Goal: Use online tool/utility

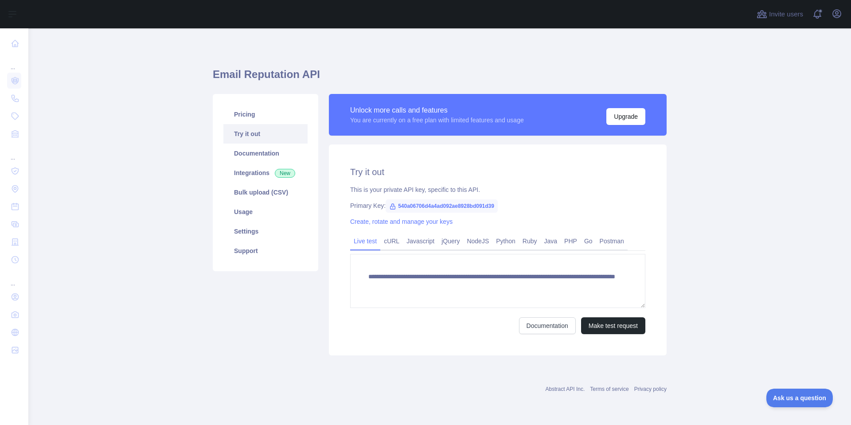
click at [399, 49] on div "**********" at bounding box center [440, 224] width 454 height 393
click at [529, 243] on link "Ruby" at bounding box center [530, 241] width 22 height 14
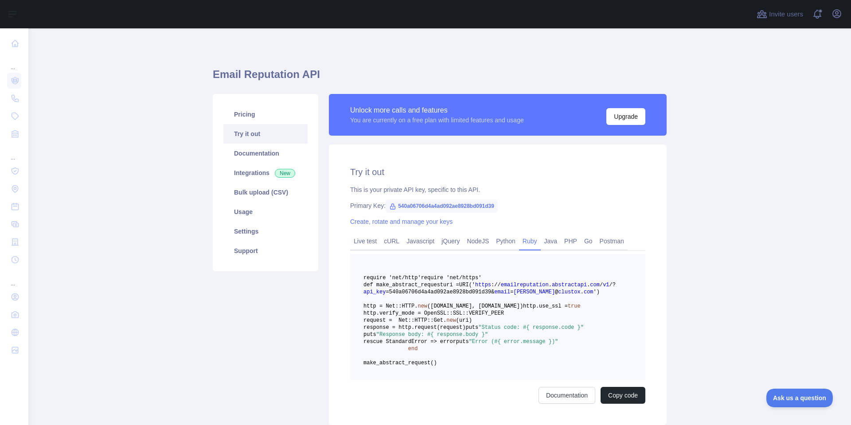
scroll to position [122, 0]
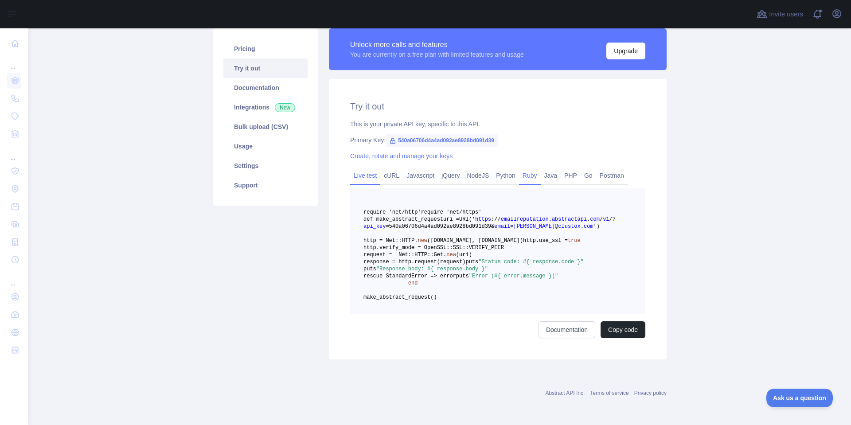
click at [365, 168] on link "Live test" at bounding box center [365, 175] width 30 height 14
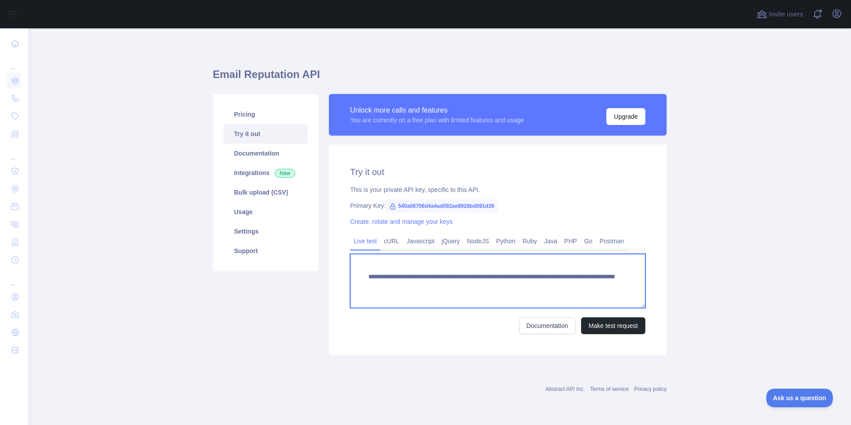
click at [525, 290] on textarea "**********" at bounding box center [497, 281] width 295 height 54
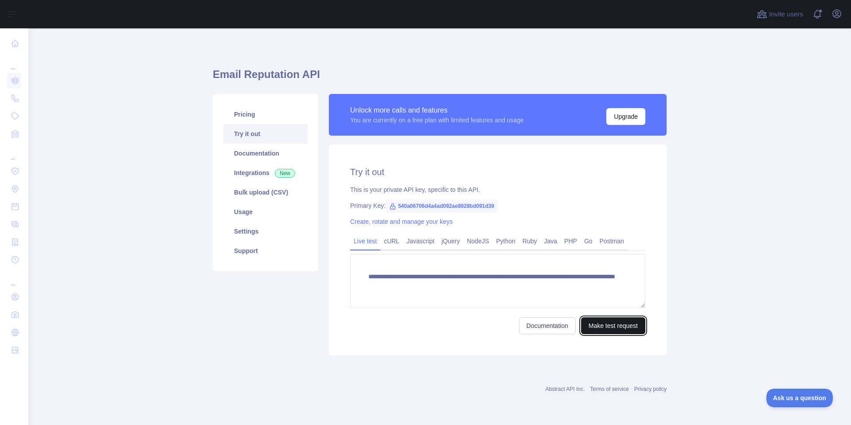
click at [610, 325] on button "Make test request" at bounding box center [613, 325] width 64 height 17
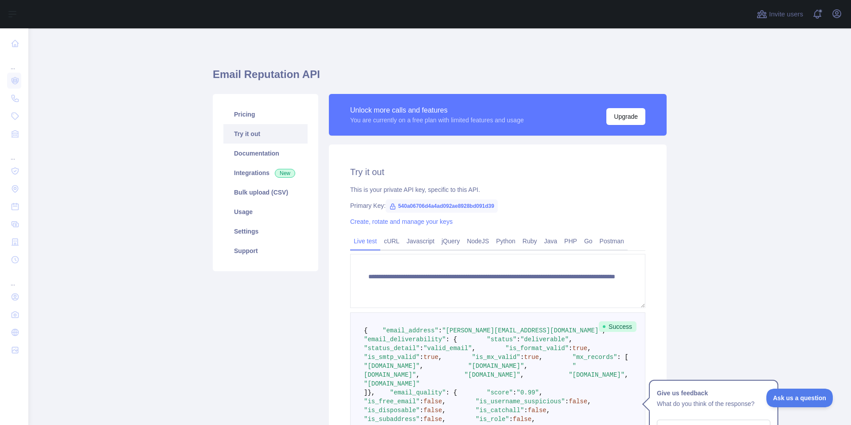
scroll to position [181, 0]
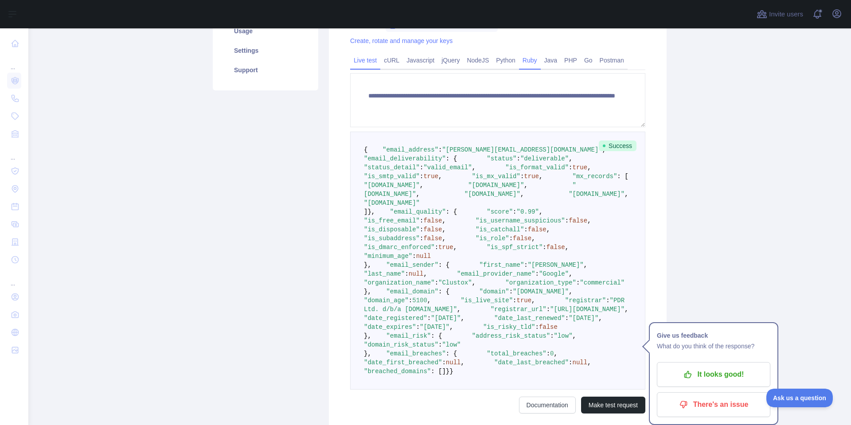
click at [529, 59] on link "Ruby" at bounding box center [530, 60] width 22 height 14
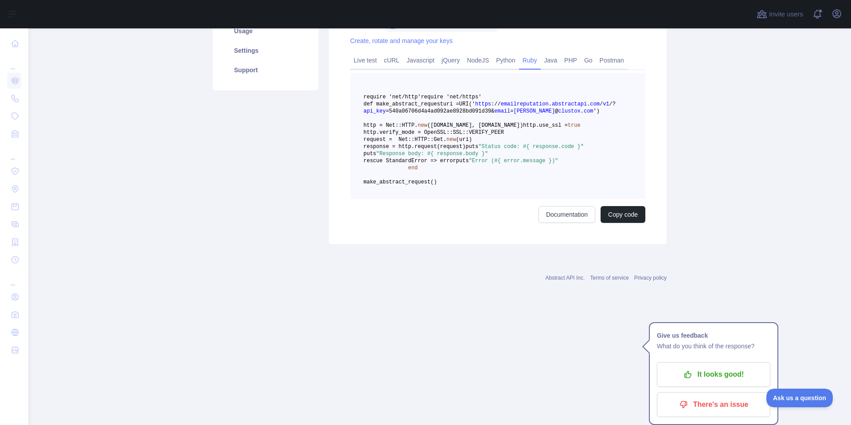
click at [434, 143] on span "request = Net::HTTP::" at bounding box center [399, 140] width 70 height 6
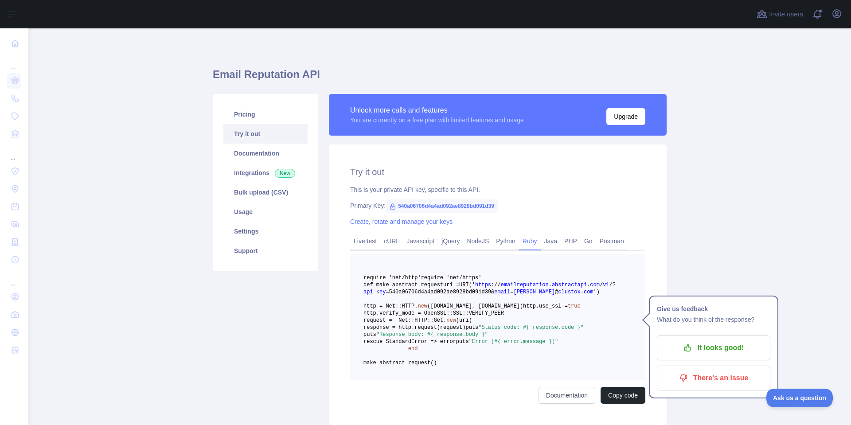
scroll to position [122, 0]
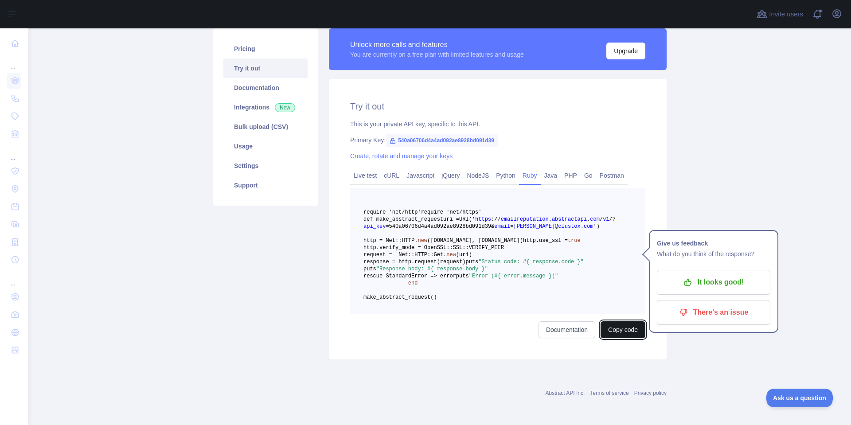
click at [609, 332] on button "Copy code" at bounding box center [623, 329] width 45 height 17
click at [367, 168] on link "Live test" at bounding box center [365, 175] width 30 height 14
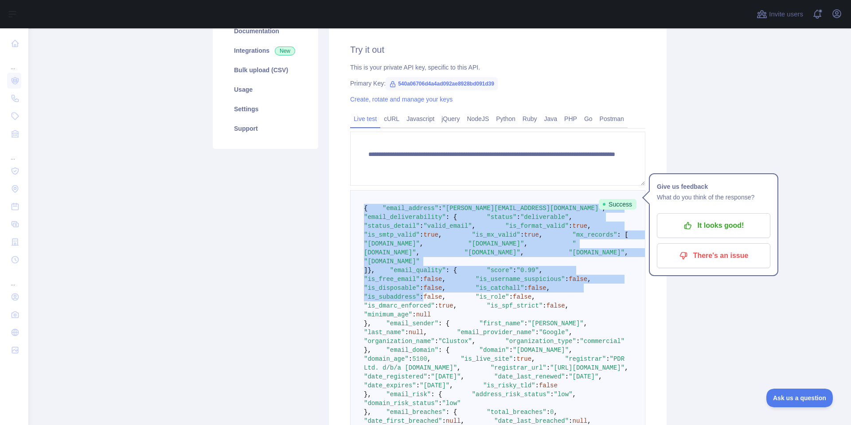
scroll to position [540, 0]
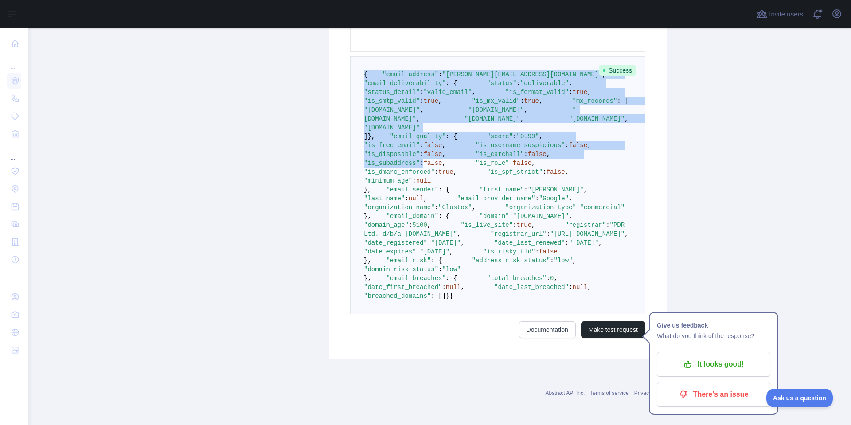
drag, startPoint x: 362, startPoint y: 204, endPoint x: 413, endPoint y: 290, distance: 101.0
click at [413, 290] on pre "{ "email_address" : "[PERSON_NAME][EMAIL_ADDRESS][DOMAIN_NAME]" , "email_delive…" at bounding box center [497, 185] width 295 height 258
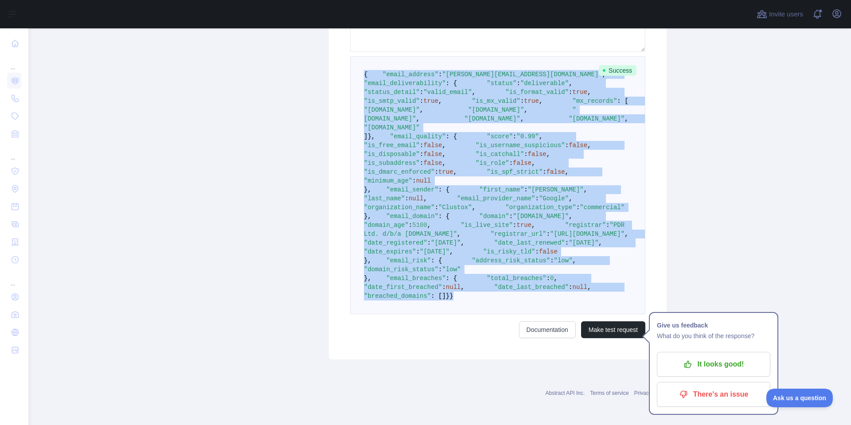
copy code "{ "email_address" : "[PERSON_NAME][EMAIL_ADDRESS][DOMAIN_NAME]" , "email_delive…"
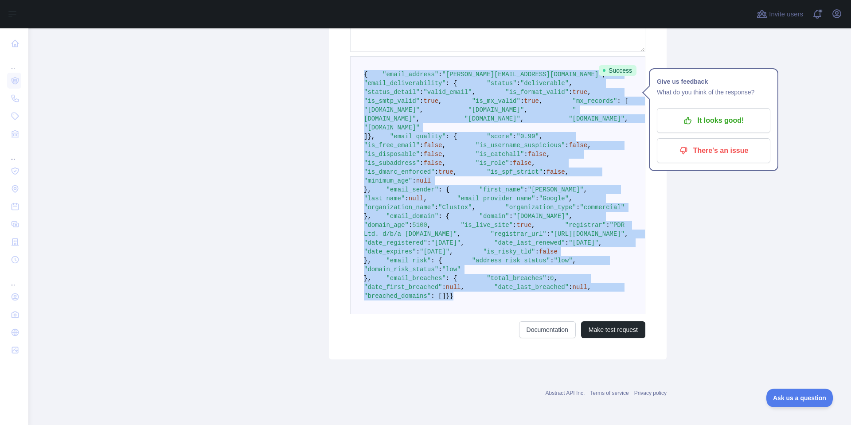
scroll to position [0, 0]
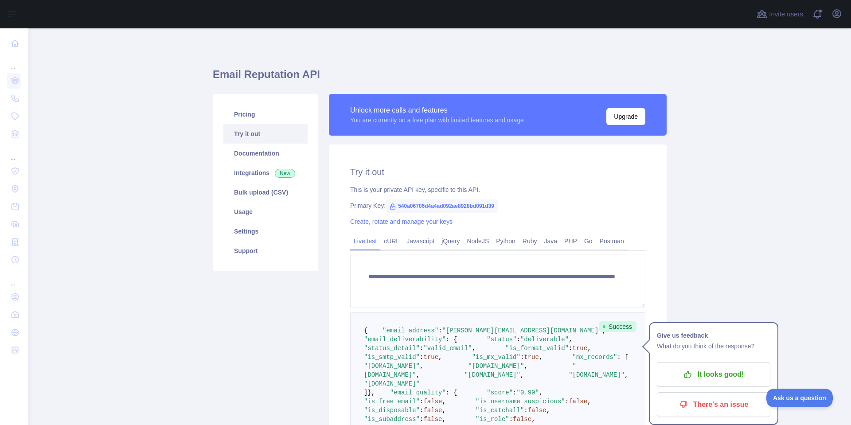
click at [674, 185] on main "**********" at bounding box center [439, 226] width 823 height 397
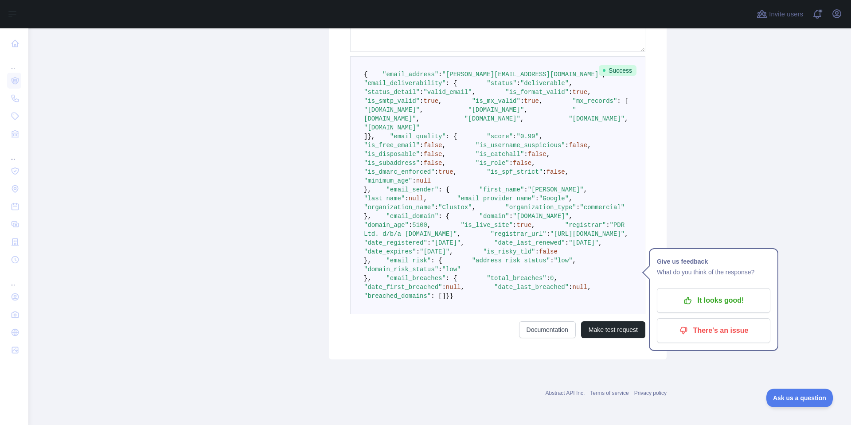
click at [505, 96] on span ""is_format_valid"" at bounding box center [536, 92] width 63 height 7
drag, startPoint x: 399, startPoint y: 98, endPoint x: 413, endPoint y: 105, distance: 15.1
click at [413, 105] on code "{ "email_address" : "[PERSON_NAME][EMAIL_ADDRESS][DOMAIN_NAME]" , "email_delive…" at bounding box center [518, 185] width 309 height 229
click at [413, 105] on span ""is_smtp_valid"" at bounding box center [392, 101] width 56 height 7
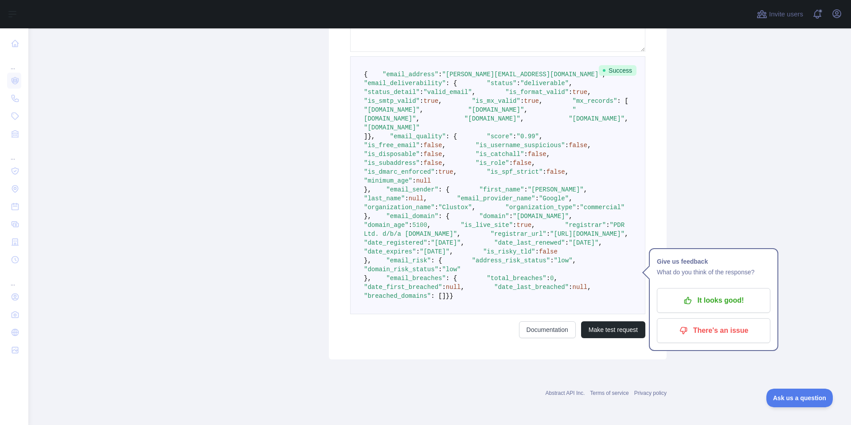
click at [472, 105] on span ""is_mx_valid"" at bounding box center [496, 101] width 48 height 7
click at [412, 142] on span ""is_free_email"" at bounding box center [392, 145] width 56 height 7
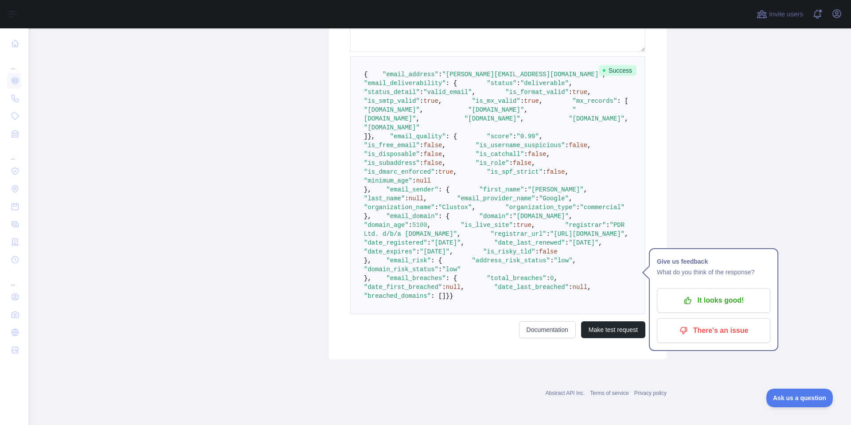
click at [476, 142] on span ""is_username_suspicious"" at bounding box center [521, 145] width 90 height 7
click at [422, 125] on pre "{ "email_address" : "[PERSON_NAME][EMAIL_ADDRESS][DOMAIN_NAME]" , "email_delive…" at bounding box center [497, 185] width 295 height 258
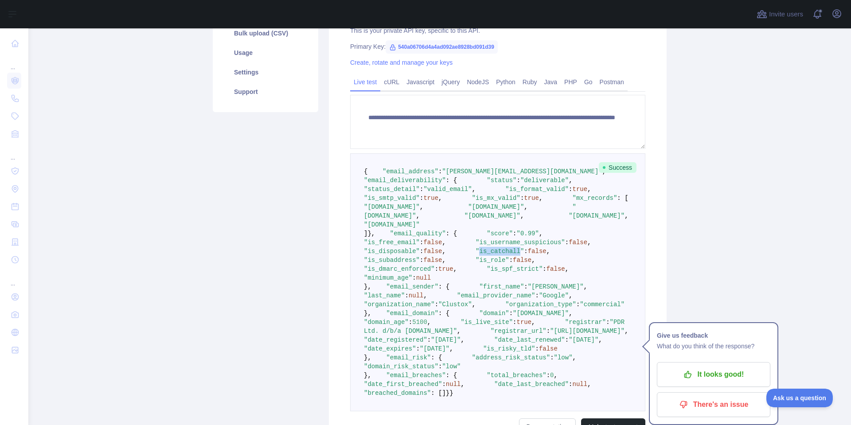
scroll to position [73, 0]
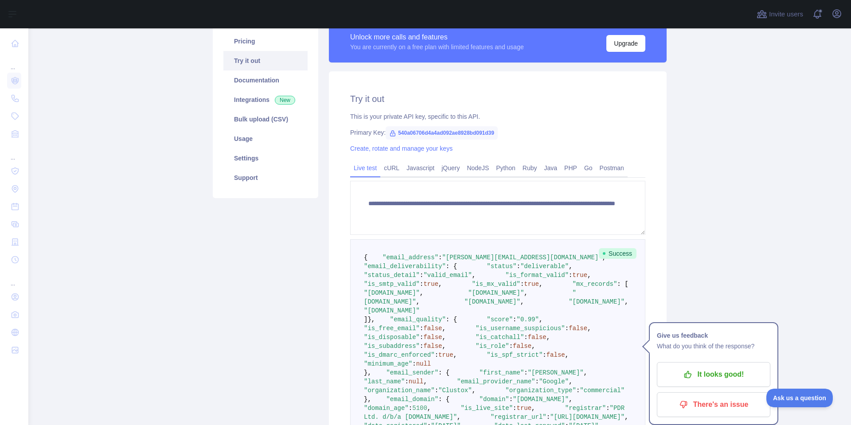
click at [389, 132] on icon at bounding box center [392, 133] width 7 height 7
drag, startPoint x: 389, startPoint y: 132, endPoint x: 396, endPoint y: 131, distance: 6.7
click at [395, 131] on span "540a06706d4a4ad092ae8928bd091d39" at bounding box center [442, 132] width 112 height 13
click at [403, 131] on span "540a06706d4a4ad092ae8928bd091d39" at bounding box center [442, 132] width 112 height 13
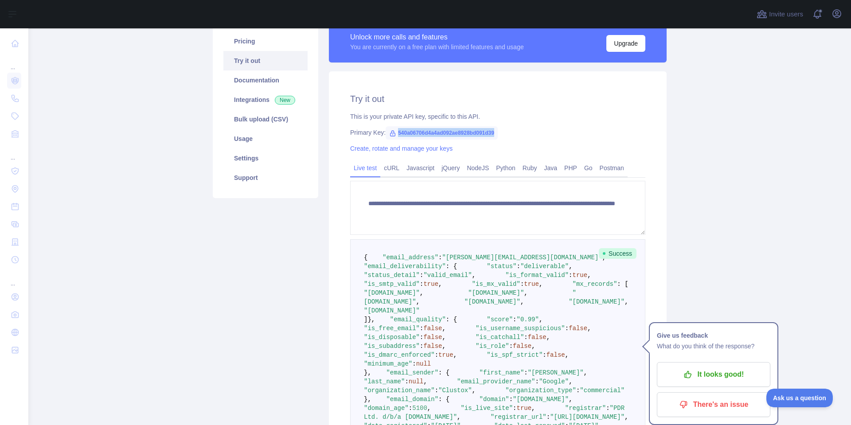
click at [403, 131] on span "540a06706d4a4ad092ae8928bd091d39" at bounding box center [442, 132] width 112 height 13
click at [544, 146] on div "Create, rotate and manage your keys" at bounding box center [497, 148] width 295 height 9
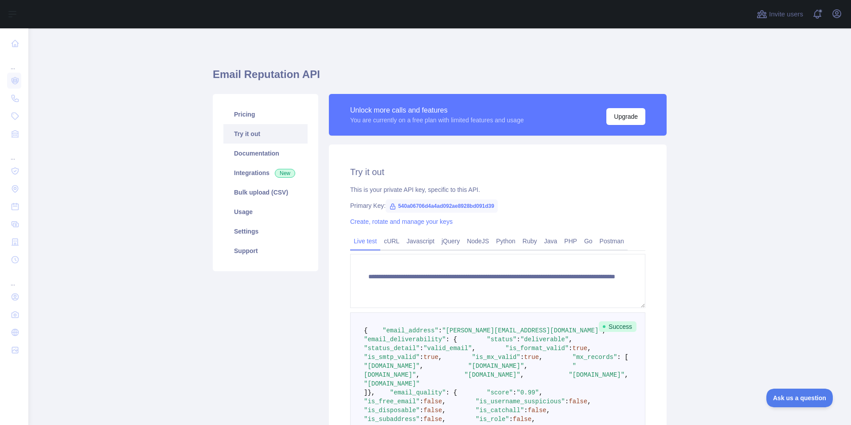
scroll to position [151, 0]
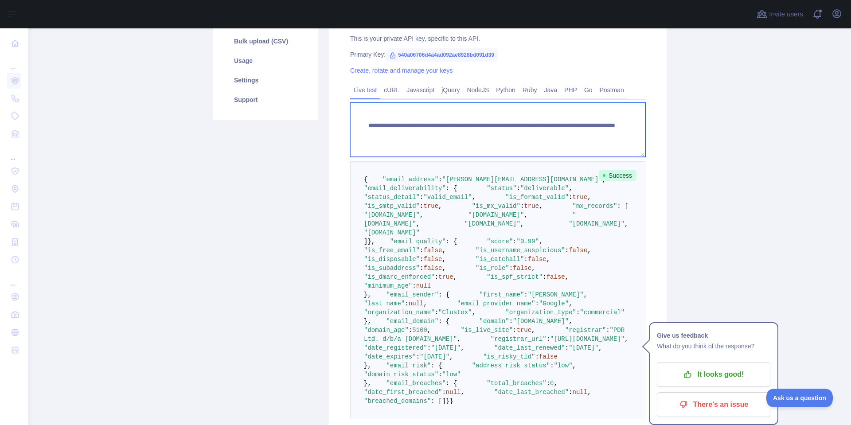
drag, startPoint x: 366, startPoint y: 126, endPoint x: 607, endPoint y: 140, distance: 241.1
click at [607, 140] on textarea "**********" at bounding box center [497, 130] width 295 height 54
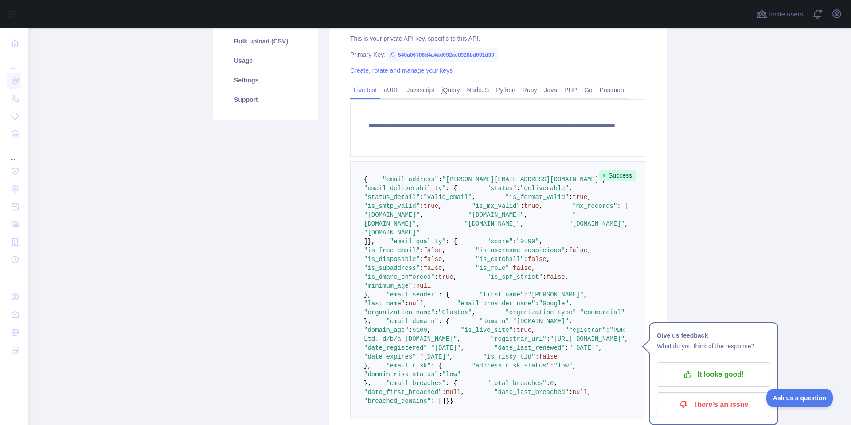
click at [452, 181] on pre "{ "email_address" : "[PERSON_NAME][EMAIL_ADDRESS][DOMAIN_NAME]" , "email_delive…" at bounding box center [497, 290] width 295 height 258
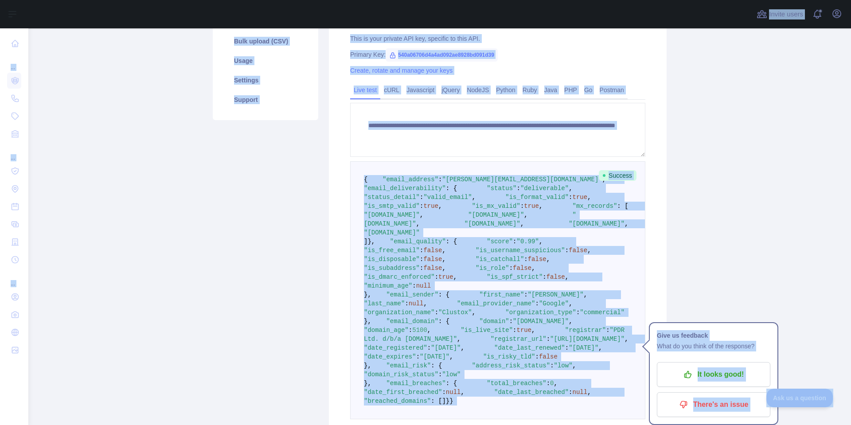
click at [452, 181] on pre "{ "email_address" : "[PERSON_NAME][EMAIL_ADDRESS][DOMAIN_NAME]" , "email_delive…" at bounding box center [497, 290] width 295 height 258
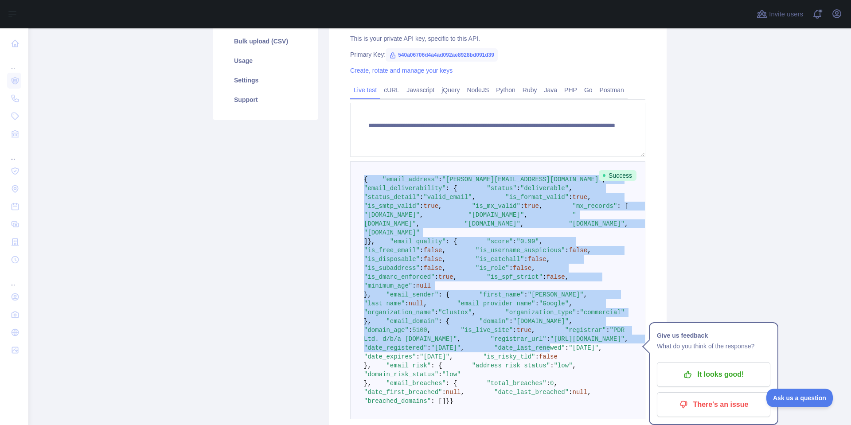
scroll to position [540, 0]
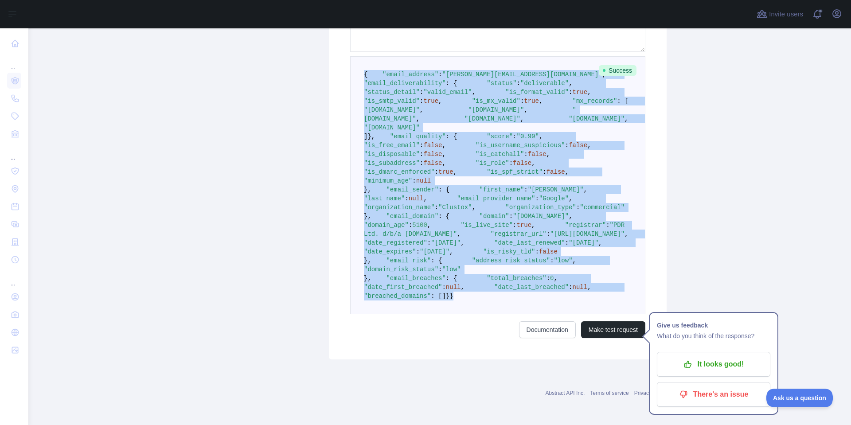
drag, startPoint x: 360, startPoint y: 178, endPoint x: 418, endPoint y: 299, distance: 134.1
click at [418, 299] on pre "{ "email_address" : "[PERSON_NAME][EMAIL_ADDRESS][DOMAIN_NAME]" , "email_delive…" at bounding box center [497, 185] width 295 height 258
copy code "{ "email_address" : "[PERSON_NAME][EMAIL_ADDRESS][DOMAIN_NAME]" , "email_delive…"
click at [419, 257] on span ""email_risk"" at bounding box center [408, 260] width 45 height 7
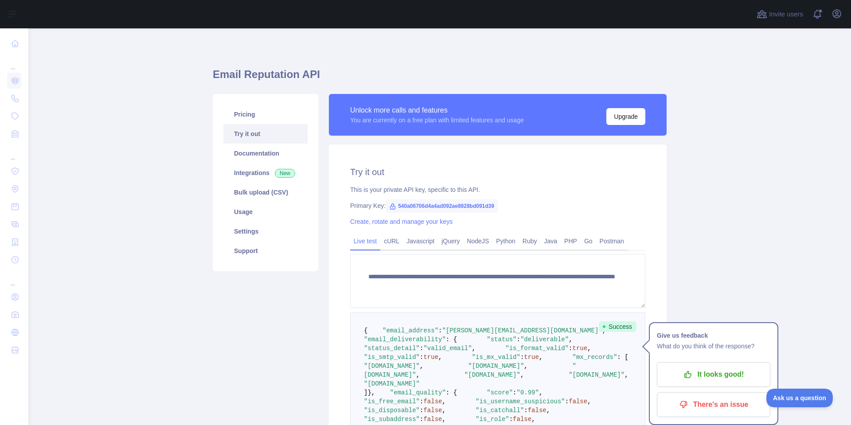
scroll to position [111, 0]
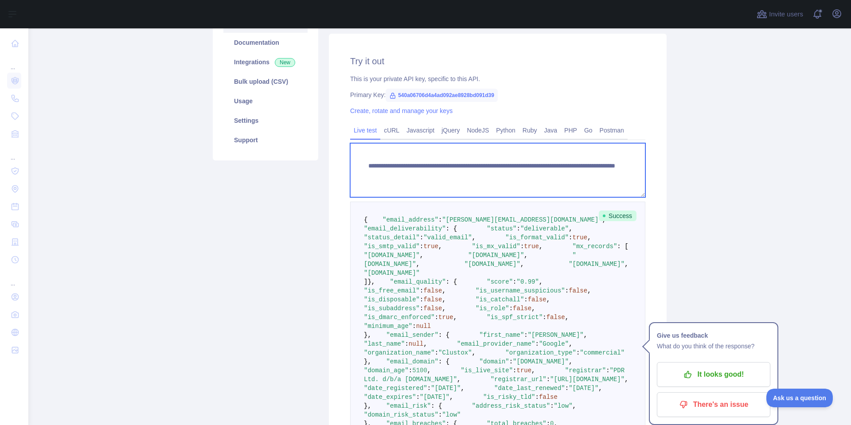
drag, startPoint x: 591, startPoint y: 175, endPoint x: 525, endPoint y: 177, distance: 66.1
click at [525, 177] on textarea "**********" at bounding box center [497, 170] width 295 height 54
paste textarea
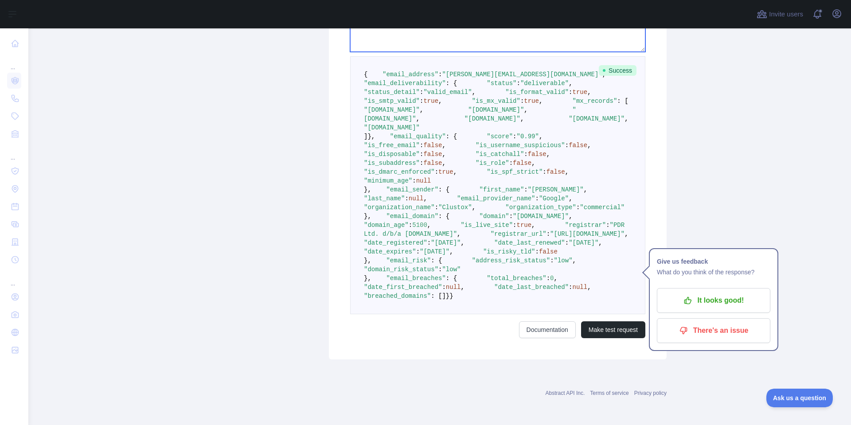
scroll to position [396, 0]
type textarea "**********"
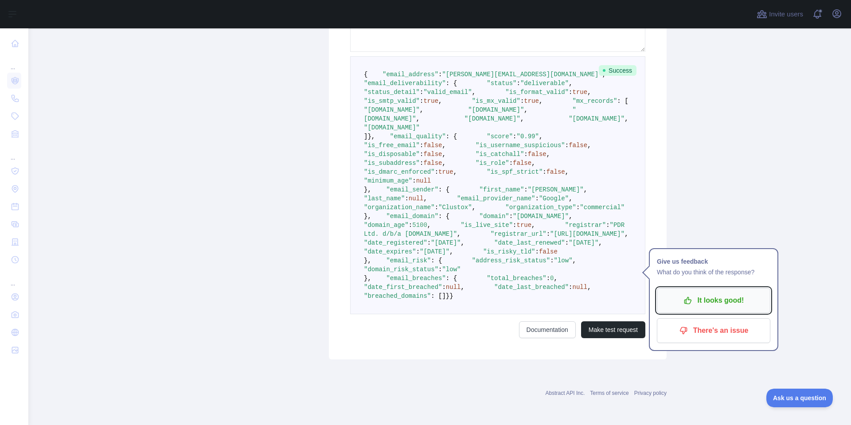
click at [702, 293] on p "It looks good!" at bounding box center [714, 300] width 100 height 15
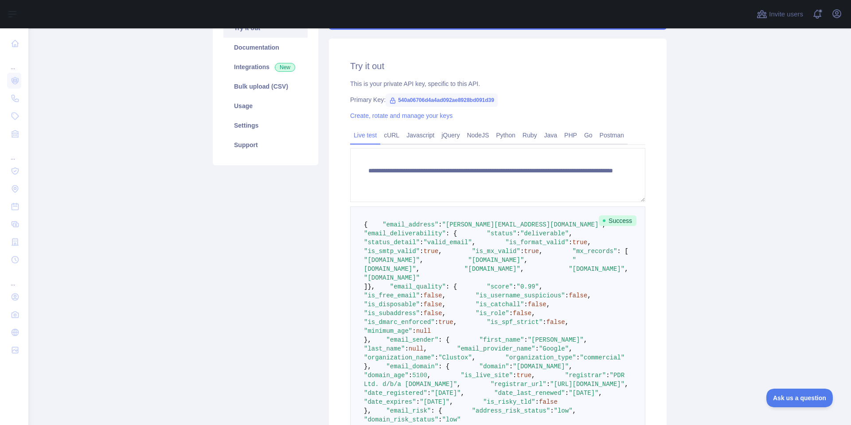
scroll to position [540, 0]
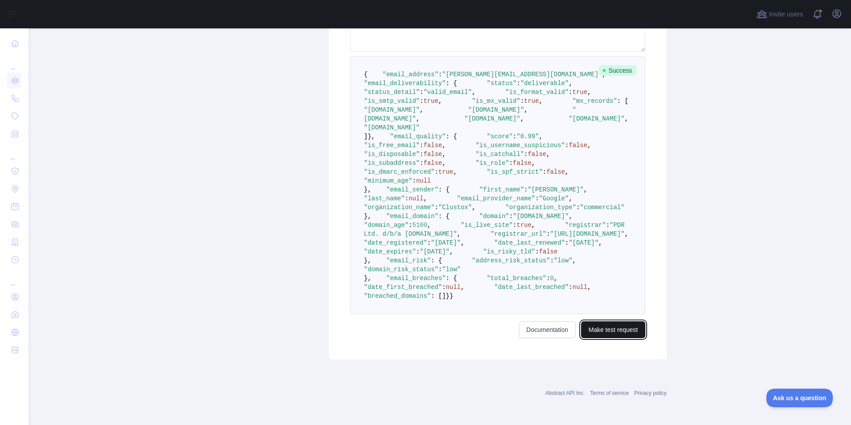
click at [606, 333] on button "Make test request" at bounding box center [613, 329] width 64 height 17
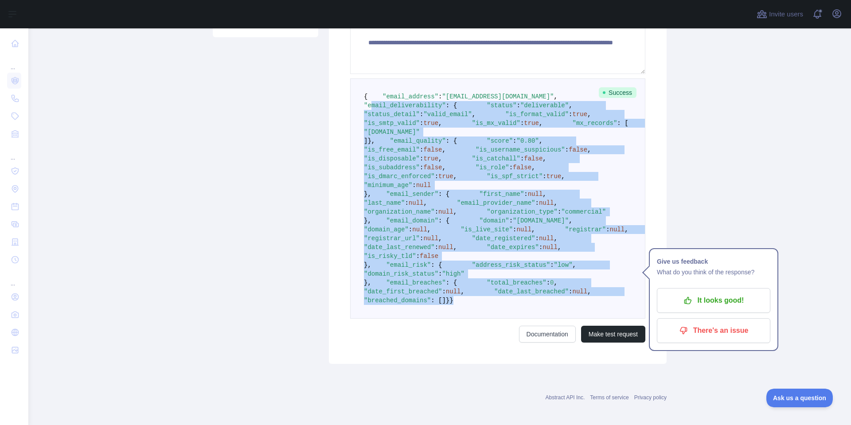
scroll to position [131, 0]
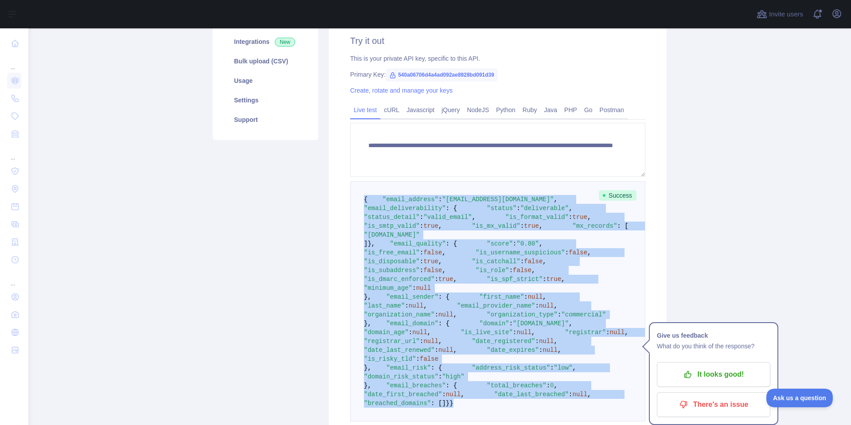
drag, startPoint x: 376, startPoint y: 296, endPoint x: 361, endPoint y: 196, distance: 101.3
click at [361, 196] on pre "{ "email_address" : "[EMAIL_ADDRESS][DOMAIN_NAME]" , "email_deliverability" : {…" at bounding box center [497, 301] width 295 height 240
